Goal: Answer question/provide support: Answer question/provide support

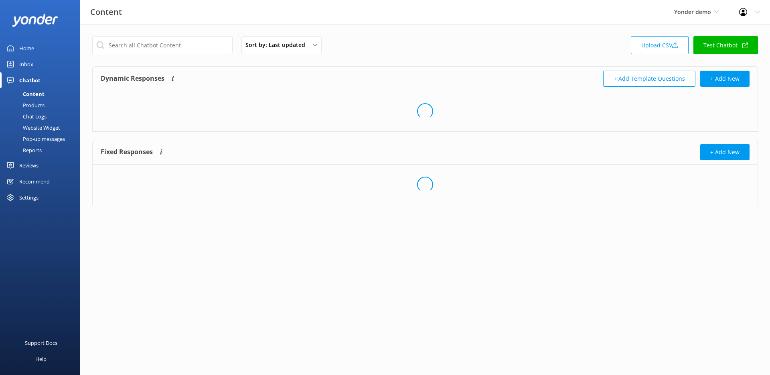
click at [30, 65] on div "Inbox" at bounding box center [26, 64] width 14 height 16
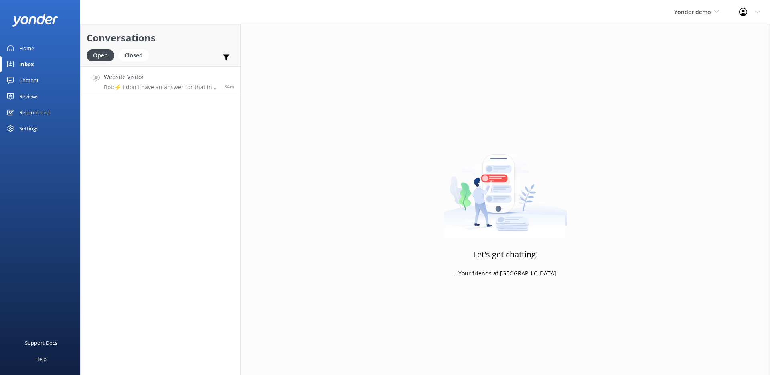
click at [133, 83] on div "Website Visitor Bot: ⚡ I don't have an answer for that in my knowledge base. Pl…" at bounding box center [161, 81] width 114 height 17
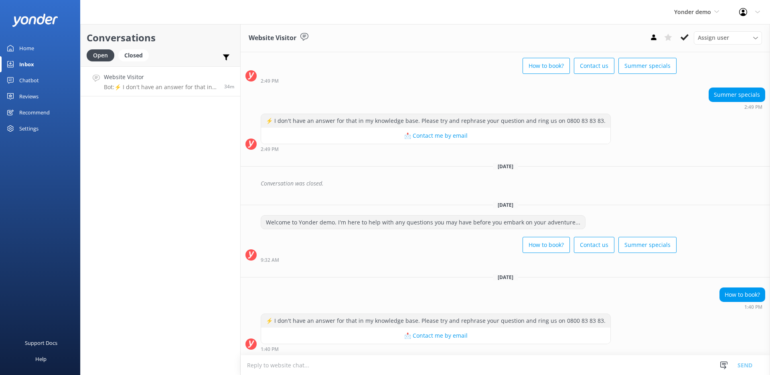
scroll to position [201, 0]
click at [396, 359] on textarea at bounding box center [505, 365] width 529 height 20
click at [275, 364] on textarea "asdasdasdasda" at bounding box center [505, 365] width 529 height 20
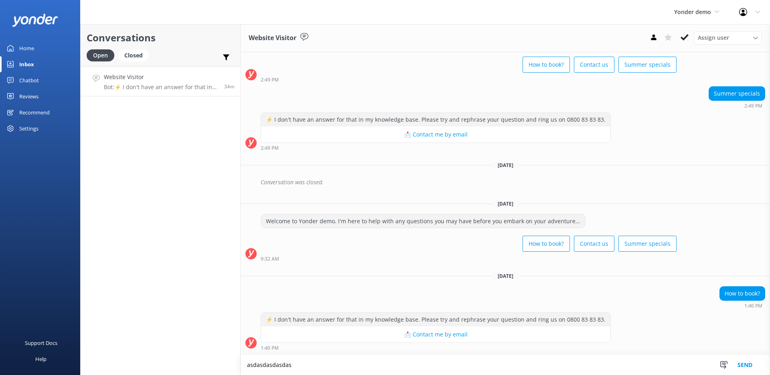
type textarea "asdasdasdasdasd"
click at [309, 363] on textarea at bounding box center [505, 365] width 529 height 20
type textarea "asdasdasdasd"
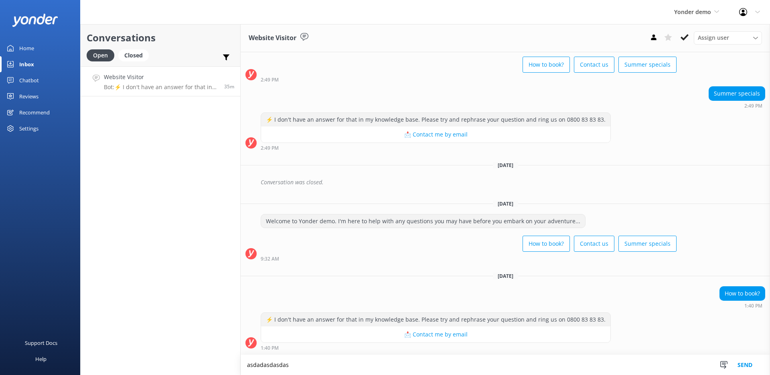
type textarea "asdadasdasdasd"
click at [685, 37] on use at bounding box center [685, 37] width 8 height 6
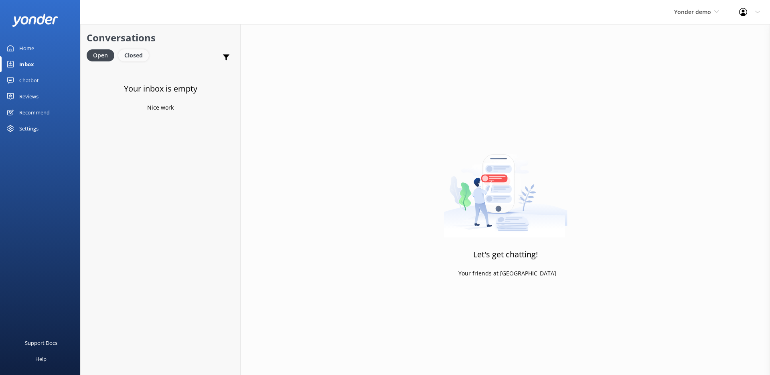
click at [140, 58] on div "Closed" at bounding box center [133, 55] width 30 height 12
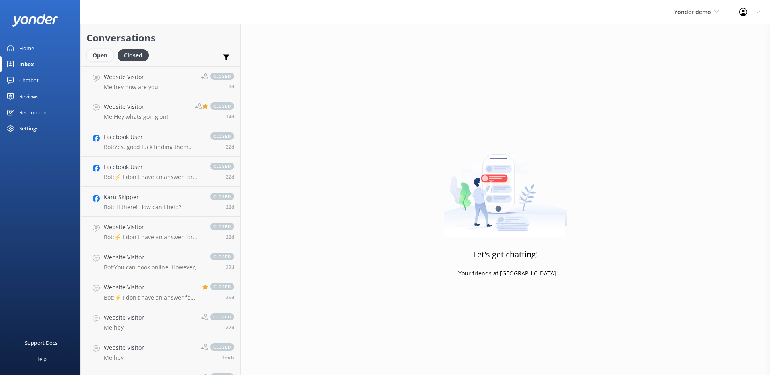
click at [94, 56] on div "Open" at bounding box center [100, 55] width 27 height 12
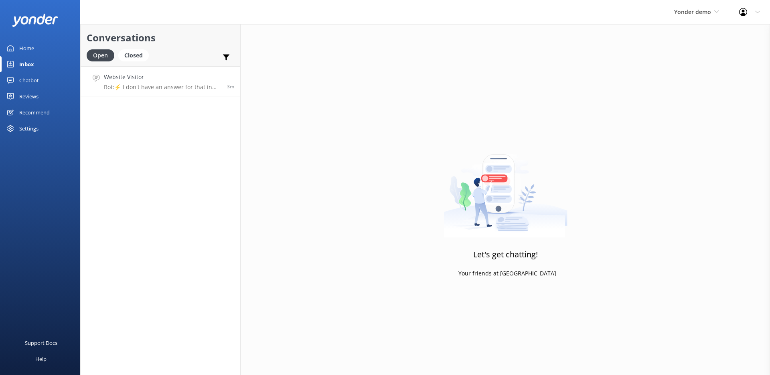
click at [164, 88] on p "Bot: ⚡ I don't have an answer for that in my knowledge base. Please try and rep…" at bounding box center [162, 86] width 117 height 7
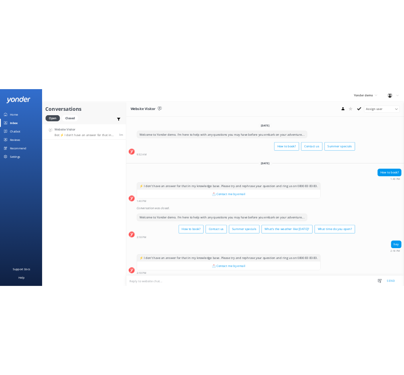
scroll to position [337, 0]
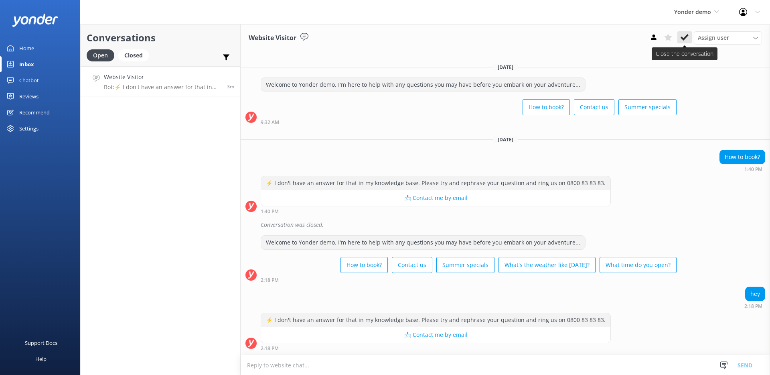
click at [689, 36] on button at bounding box center [684, 37] width 14 height 12
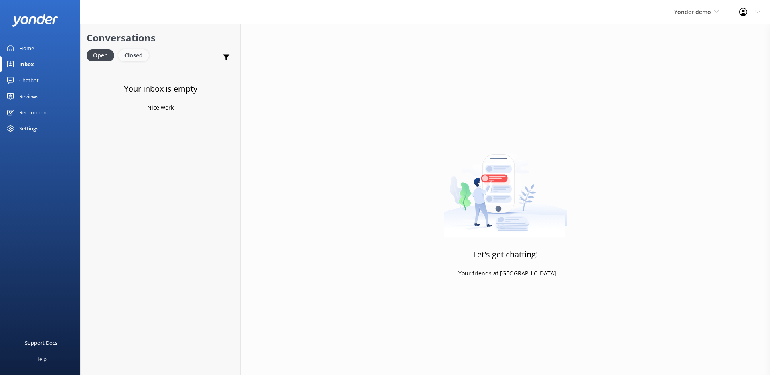
click at [128, 57] on div "Closed" at bounding box center [133, 55] width 30 height 12
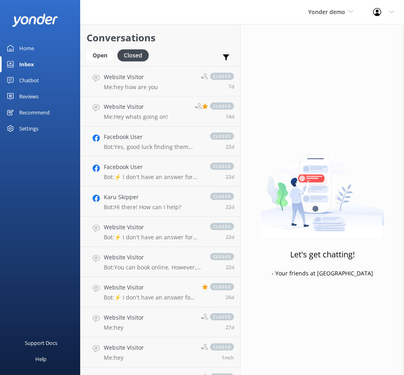
click at [34, 47] on link "Home" at bounding box center [40, 48] width 80 height 16
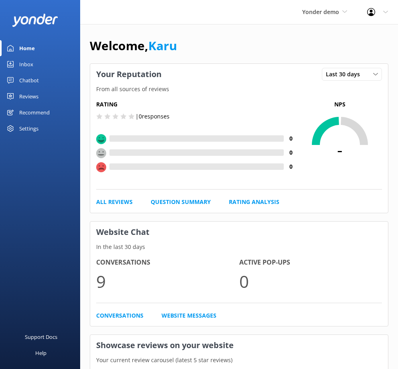
click at [46, 63] on link "Inbox" at bounding box center [40, 64] width 80 height 16
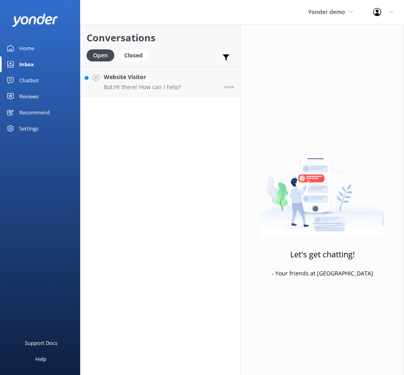
click at [158, 85] on p "Bot: Hi there! How can I help?" at bounding box center [142, 86] width 77 height 7
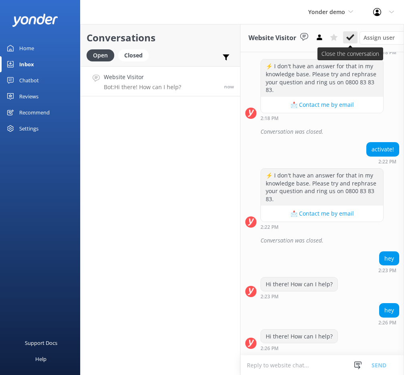
click at [348, 42] on button at bounding box center [350, 37] width 14 height 12
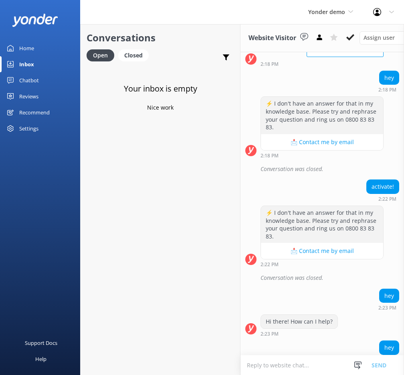
scroll to position [841, 0]
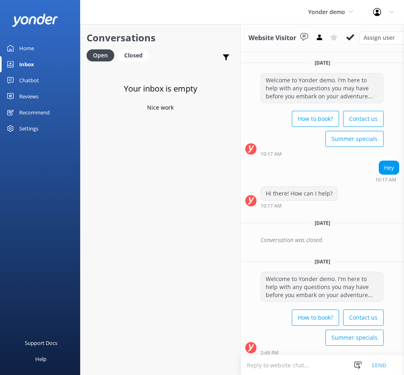
click at [26, 47] on div "Home" at bounding box center [26, 48] width 15 height 16
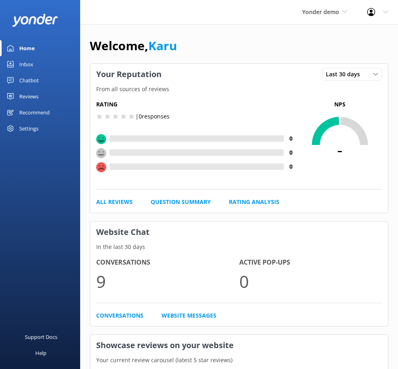
click at [24, 77] on div "Chatbot" at bounding box center [29, 80] width 20 height 16
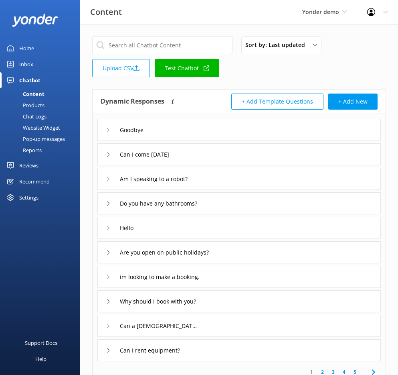
click at [39, 63] on link "Inbox" at bounding box center [40, 64] width 80 height 16
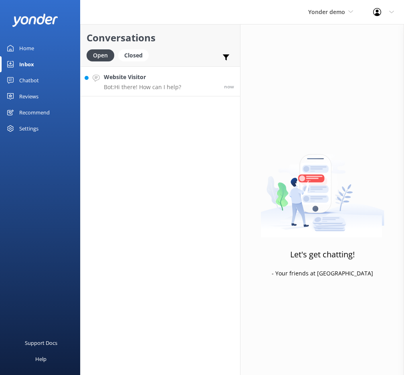
click at [169, 82] on div "Website Visitor Bot: Hi there! How can I help?" at bounding box center [142, 81] width 77 height 17
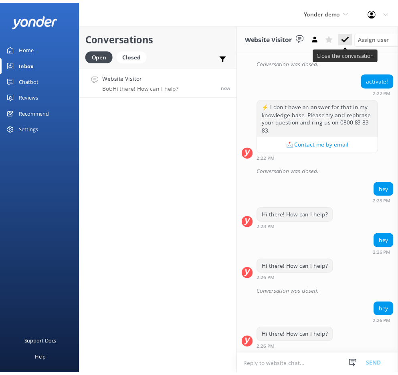
scroll to position [896, 0]
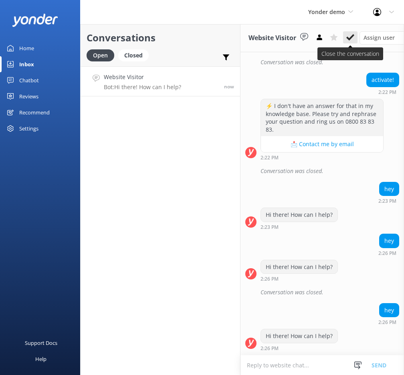
click at [352, 37] on use at bounding box center [350, 37] width 8 height 6
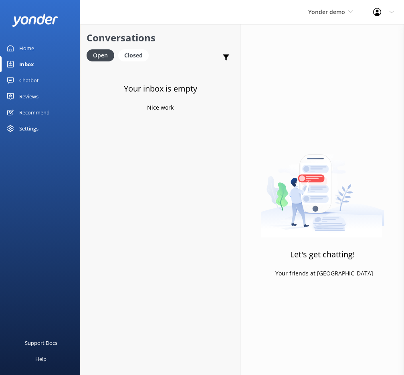
click at [30, 100] on div "Reviews" at bounding box center [28, 96] width 19 height 16
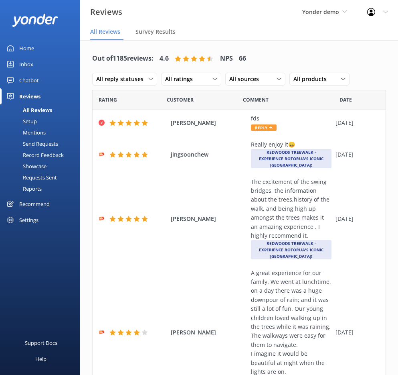
click at [30, 64] on div "Inbox" at bounding box center [26, 64] width 14 height 16
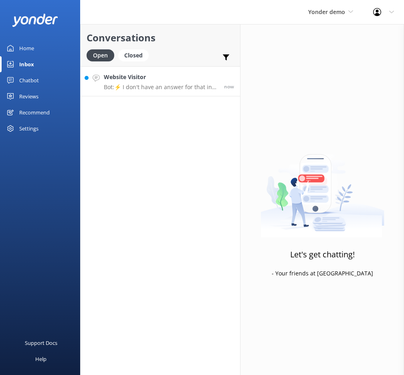
click at [140, 85] on p "Bot: ⚡ I don't have an answer for that in my knowledge base. Please try and rep…" at bounding box center [161, 86] width 114 height 7
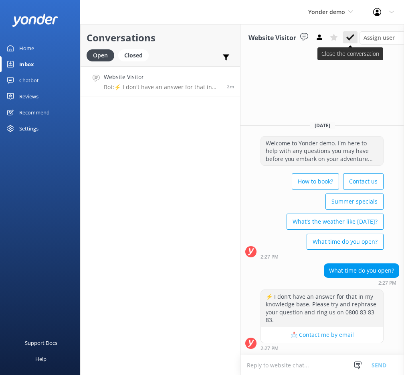
click at [352, 39] on icon at bounding box center [350, 37] width 8 height 8
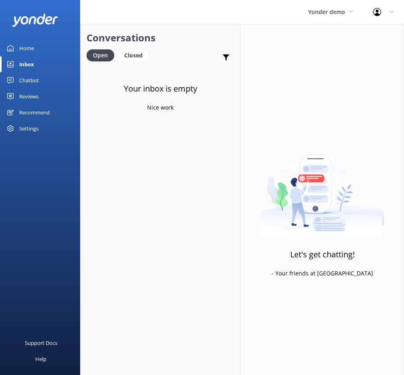
click at [41, 81] on link "Chatbot" at bounding box center [40, 80] width 80 height 16
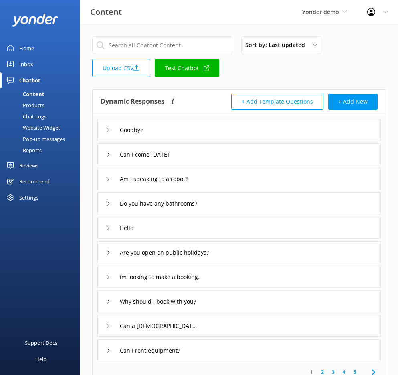
click at [181, 70] on link "Test Chatbot" at bounding box center [187, 68] width 65 height 18
click at [182, 69] on link "Test Chatbot" at bounding box center [187, 68] width 65 height 18
